Goal: Information Seeking & Learning: Find specific fact

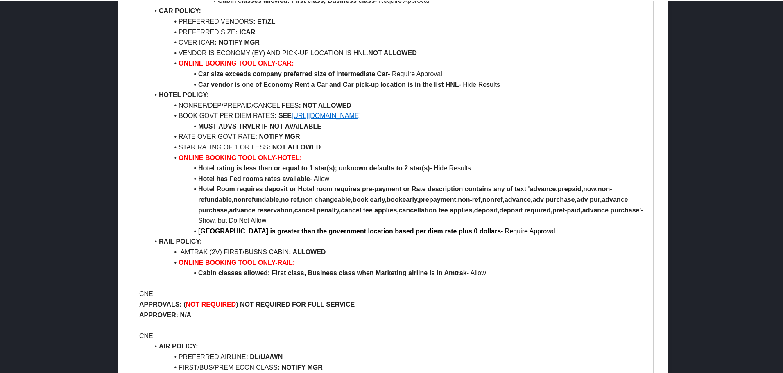
scroll to position [491, 0]
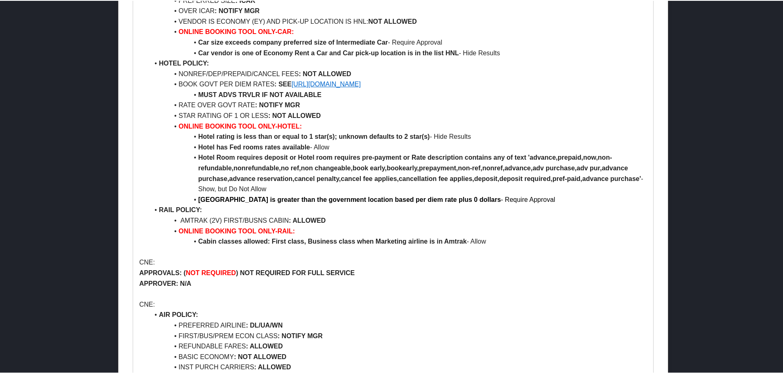
click at [361, 83] on link "[URL][DOMAIN_NAME]" at bounding box center [325, 83] width 69 height 7
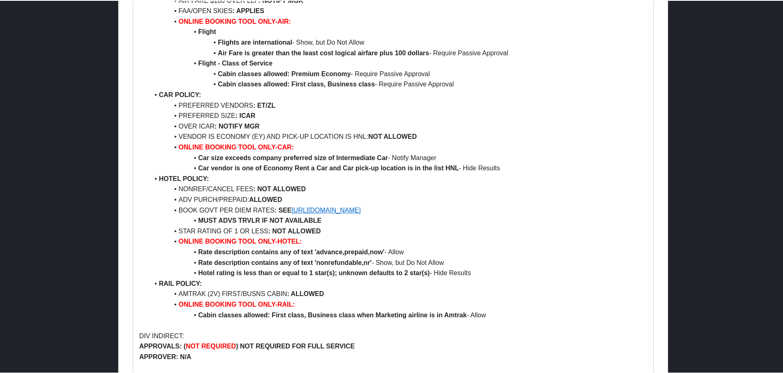
scroll to position [901, 0]
